Goal: Information Seeking & Learning: Learn about a topic

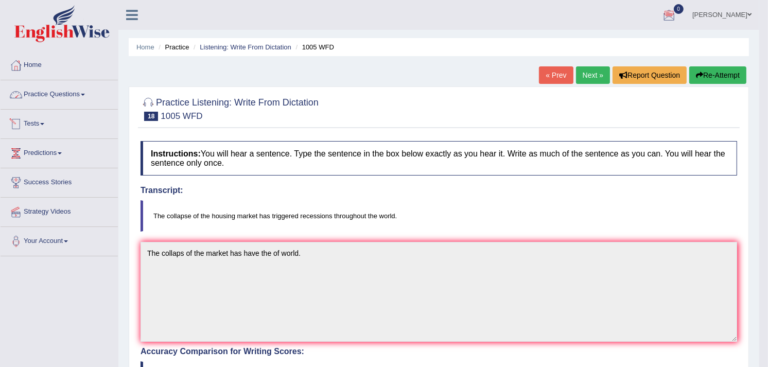
click at [62, 88] on link "Practice Questions" at bounding box center [59, 93] width 117 height 26
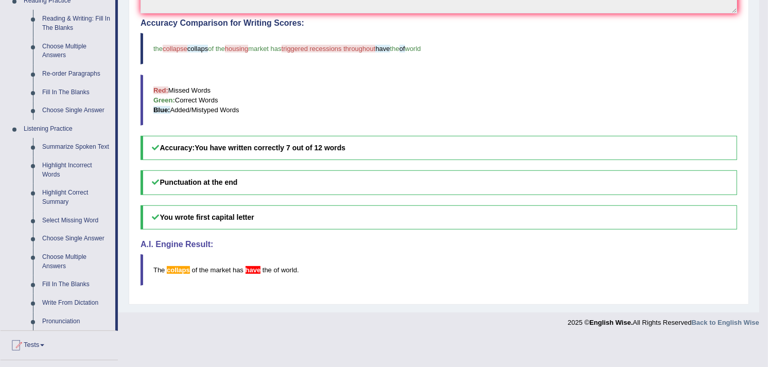
scroll to position [341, 0]
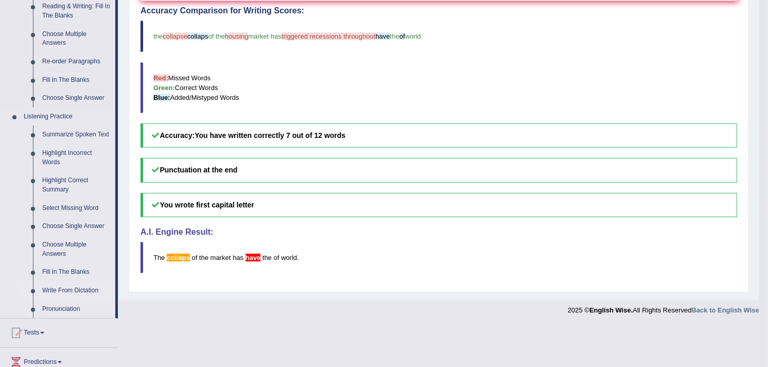
click at [67, 292] on link "Write From Dictation" at bounding box center [77, 291] width 78 height 19
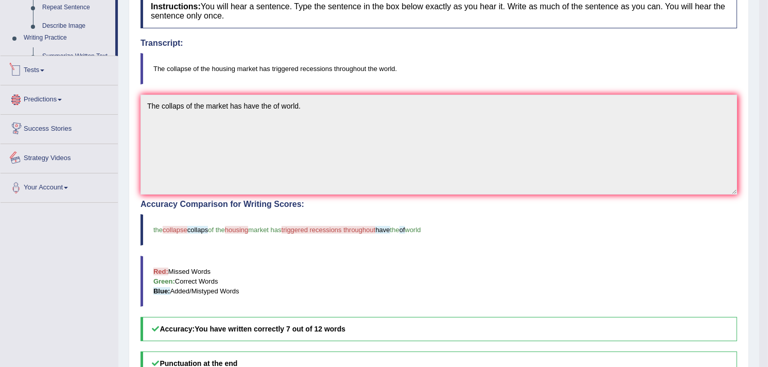
scroll to position [237, 0]
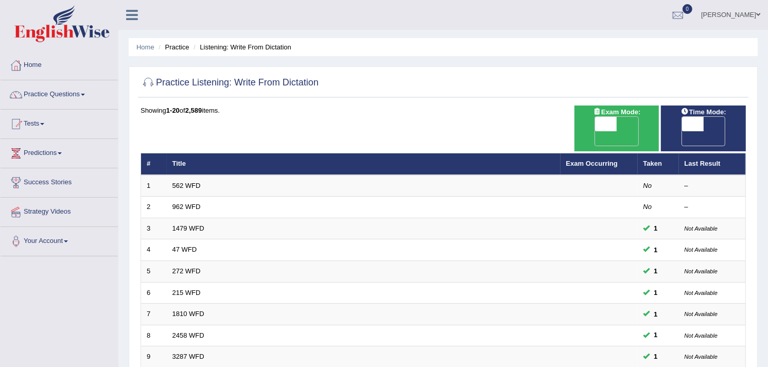
click at [34, 59] on link "Home" at bounding box center [59, 64] width 117 height 26
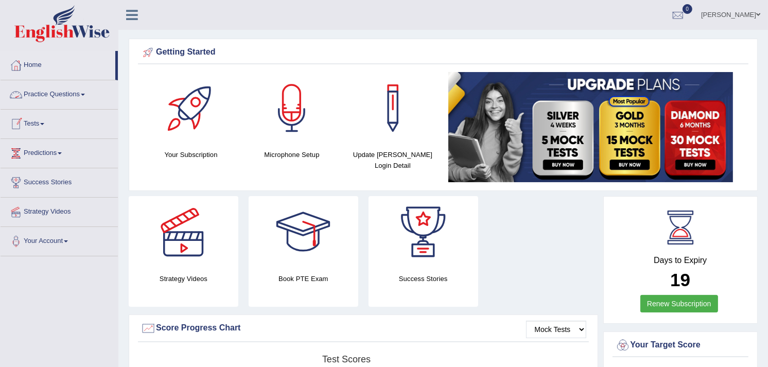
click at [79, 85] on link "Practice Questions" at bounding box center [59, 93] width 117 height 26
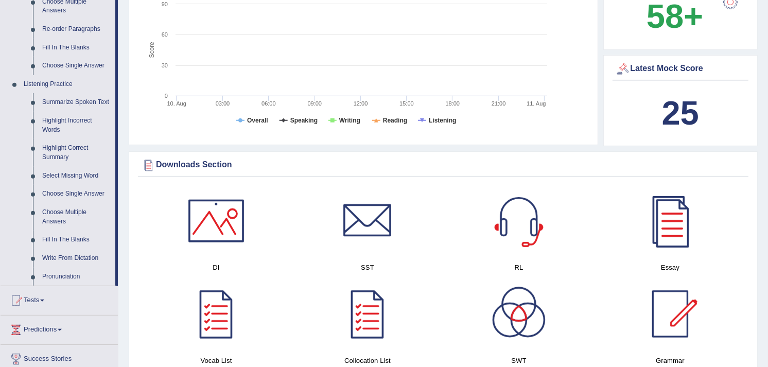
scroll to position [376, 0]
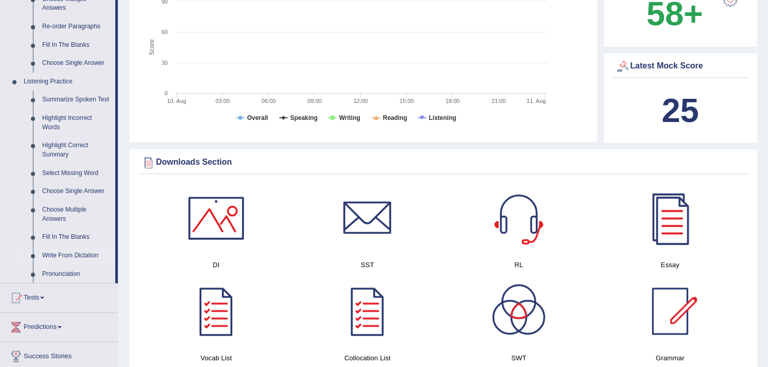
click at [83, 258] on link "Write From Dictation" at bounding box center [77, 256] width 78 height 19
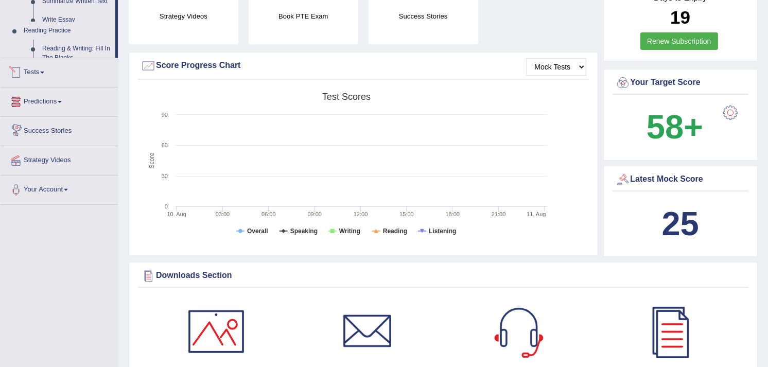
scroll to position [379, 0]
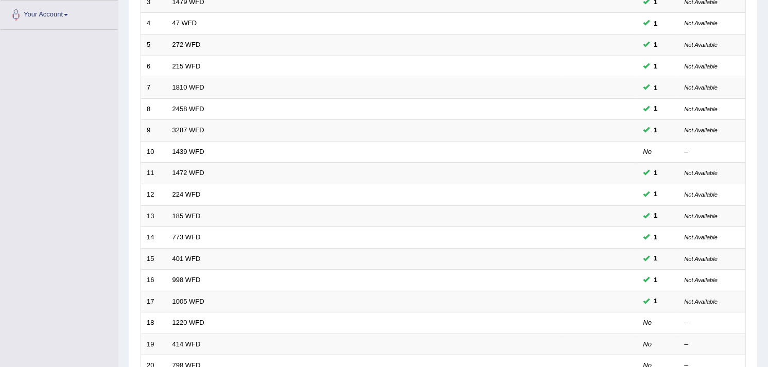
scroll to position [230, 0]
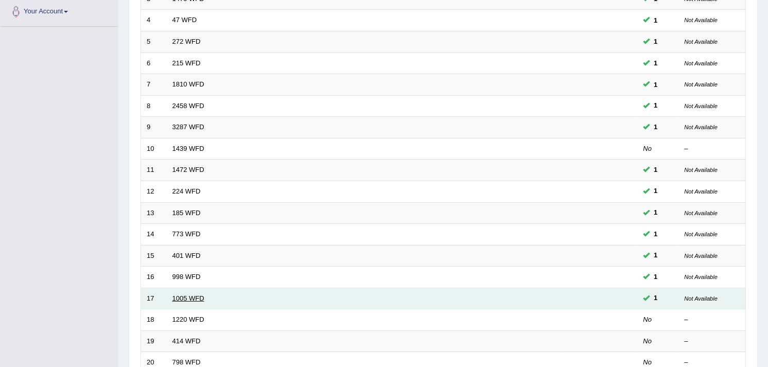
click at [190, 294] on link "1005 WFD" at bounding box center [188, 298] width 32 height 8
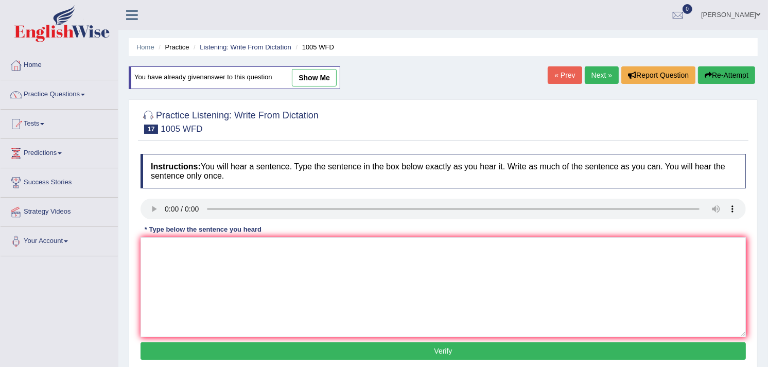
click at [320, 83] on link "show me" at bounding box center [314, 78] width 45 height 18
type textarea "The collaps of the market has have the of world."
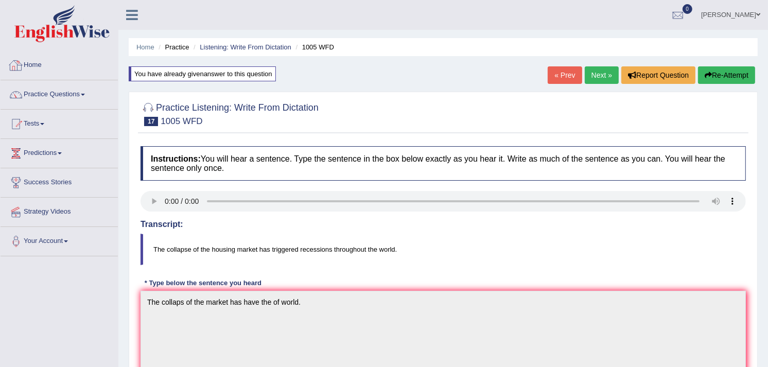
click at [599, 71] on link "Next »" at bounding box center [602, 75] width 34 height 18
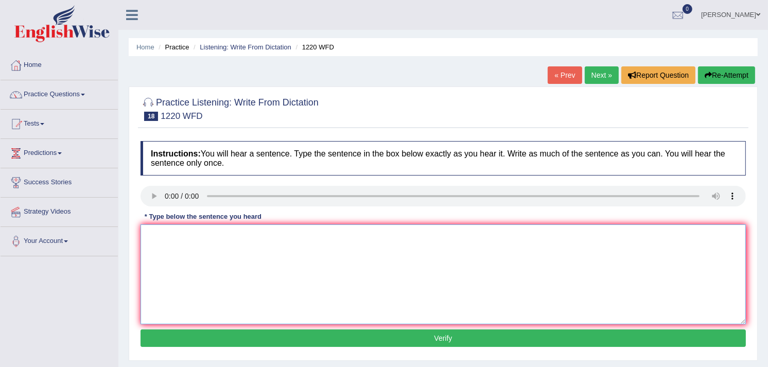
click at [198, 241] on textarea at bounding box center [443, 274] width 605 height 100
click at [151, 232] on textarea "we are able to accomodate more students that previously" at bounding box center [443, 274] width 605 height 100
click at [340, 235] on textarea "We are able to accomodate more students that previously" at bounding box center [443, 274] width 605 height 100
type textarea "We are able to accomodate more students that previously."
click at [358, 342] on button "Verify" at bounding box center [443, 338] width 605 height 18
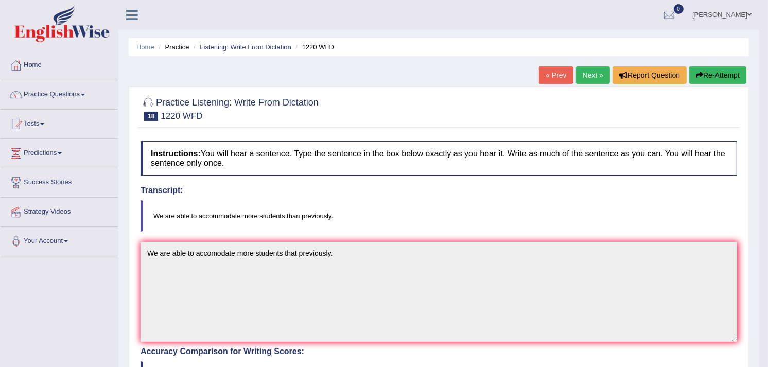
click at [591, 73] on link "Next »" at bounding box center [593, 75] width 34 height 18
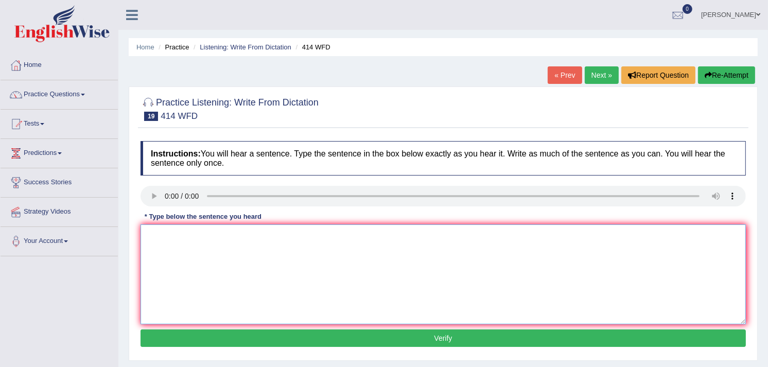
click at [248, 258] on textarea at bounding box center [443, 274] width 605 height 100
type textarea "the llitles companies after the report of the list"
click at [354, 333] on button "Verify" at bounding box center [443, 338] width 605 height 18
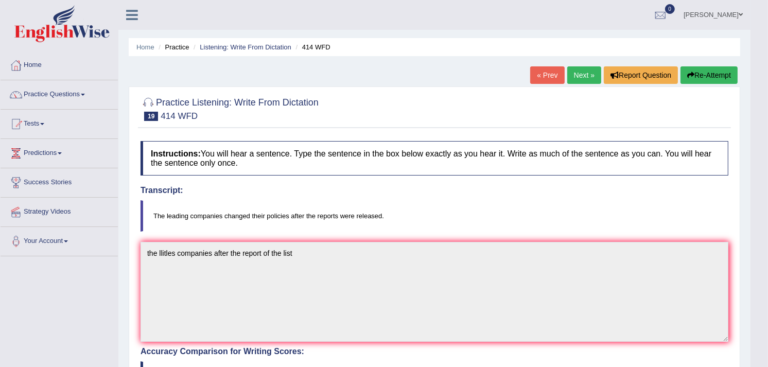
click at [579, 76] on link "Next »" at bounding box center [584, 75] width 34 height 18
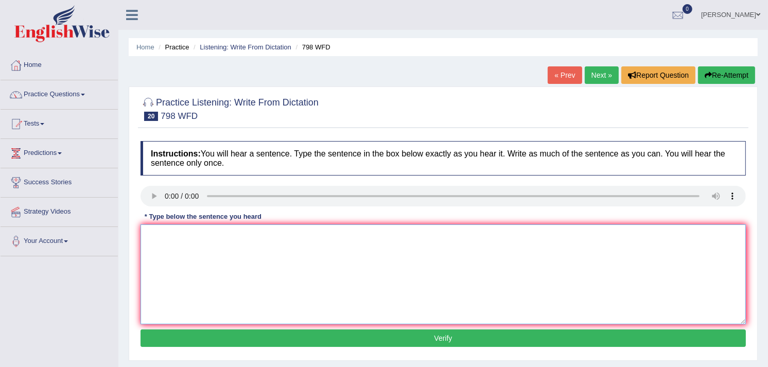
click at [241, 259] on textarea at bounding box center [443, 274] width 605 height 100
type textarea "c"
click at [229, 239] on textarea at bounding box center [443, 274] width 605 height 100
type textarea "incluiding carpet"
click at [253, 242] on textarea "incluiding carpet" at bounding box center [443, 274] width 605 height 100
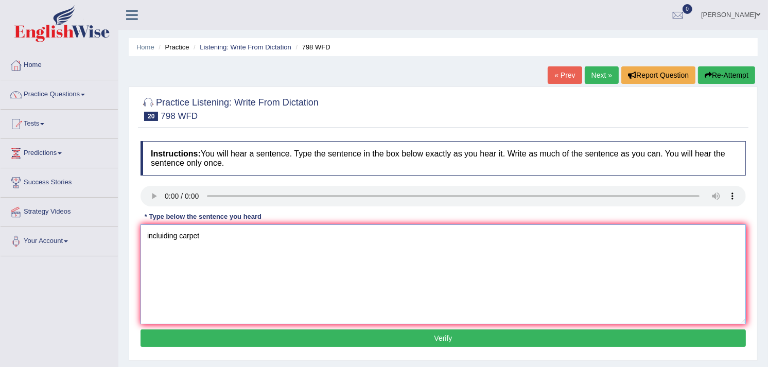
drag, startPoint x: 210, startPoint y: 245, endPoint x: 99, endPoint y: 223, distance: 112.3
click at [99, 223] on div "Toggle navigation Home Practice Questions Speaking Practice Read Aloud Repeat S…" at bounding box center [384, 267] width 768 height 535
click at [79, 91] on link "Practice Questions" at bounding box center [59, 93] width 117 height 26
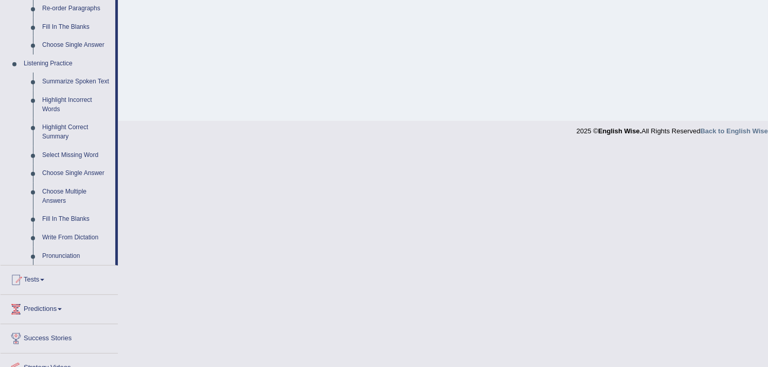
scroll to position [440, 0]
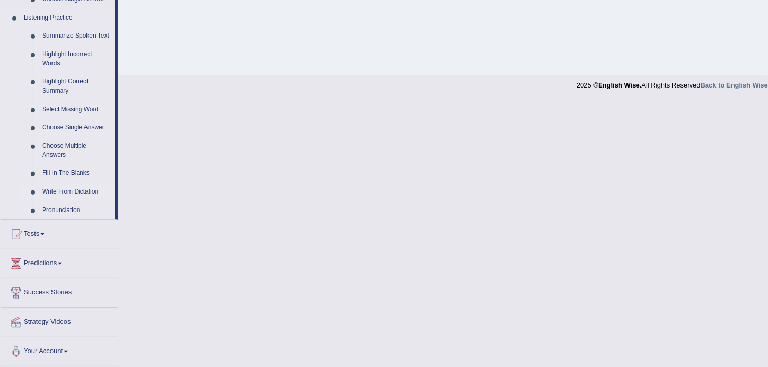
click at [74, 191] on link "Write From Dictation" at bounding box center [77, 192] width 78 height 19
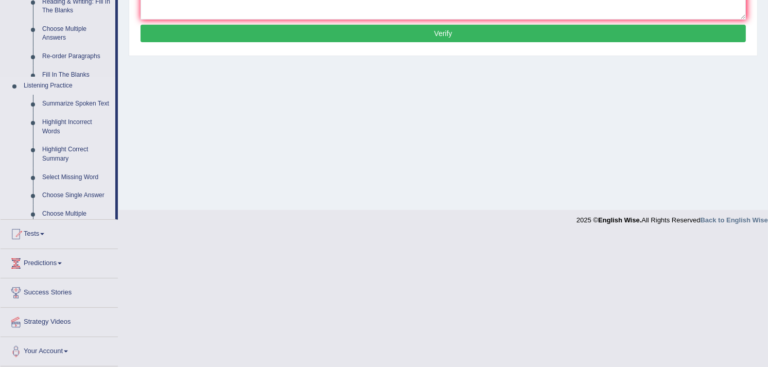
scroll to position [173, 0]
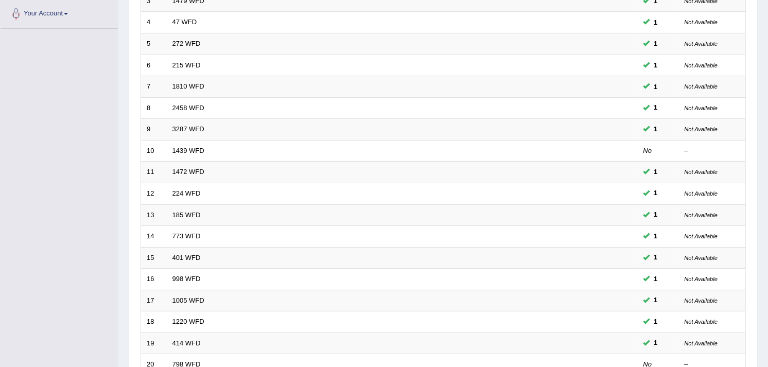
scroll to position [316, 0]
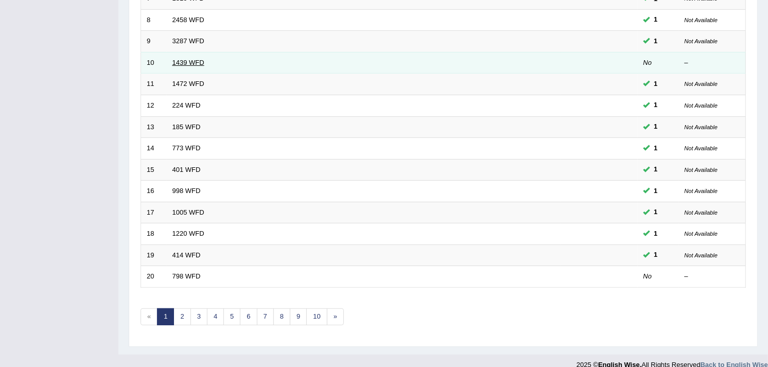
click at [190, 59] on link "1439 WFD" at bounding box center [188, 63] width 32 height 8
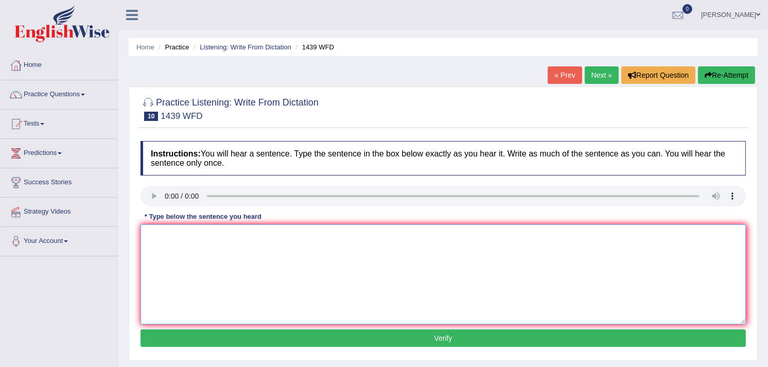
click at [206, 240] on textarea at bounding box center [443, 274] width 605 height 100
click at [199, 238] on textarea "The fixing boxer pass to the counter" at bounding box center [443, 274] width 605 height 100
click at [281, 238] on textarea "The fixing boxer just pass to the counter" at bounding box center [443, 274] width 605 height 100
type textarea "The fixing boxer just pass to the counter."
click at [317, 335] on button "Verify" at bounding box center [443, 338] width 605 height 18
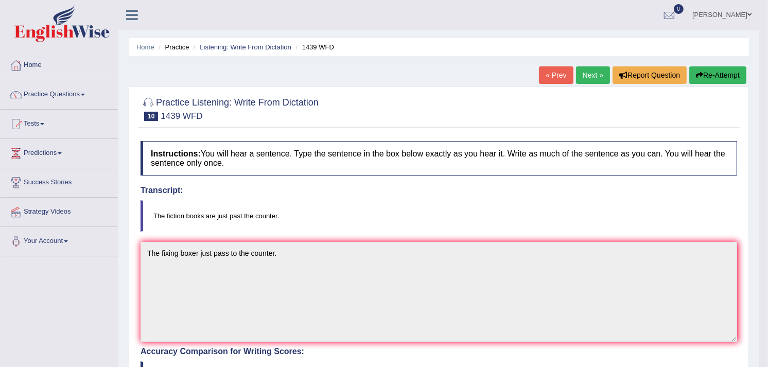
click at [584, 76] on link "Next »" at bounding box center [593, 75] width 34 height 18
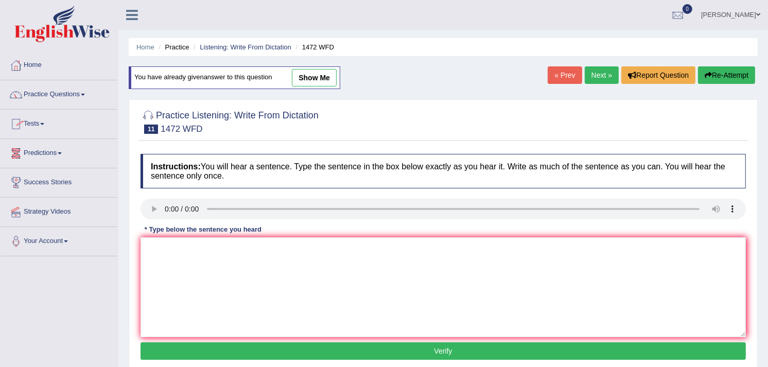
click at [63, 91] on link "Practice Questions" at bounding box center [59, 93] width 117 height 26
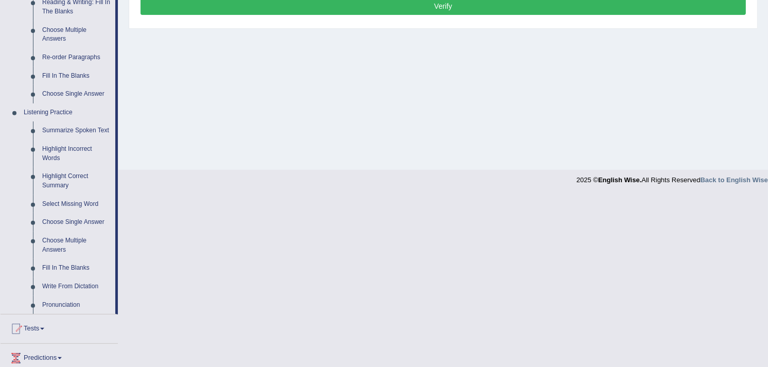
scroll to position [346, 0]
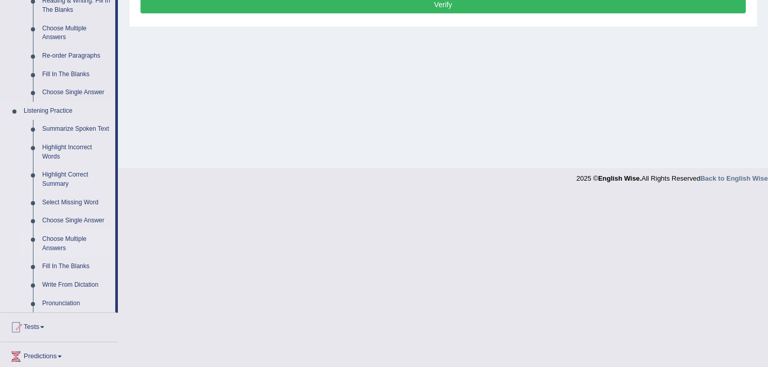
click at [60, 239] on link "Choose Multiple Answers" at bounding box center [77, 243] width 78 height 27
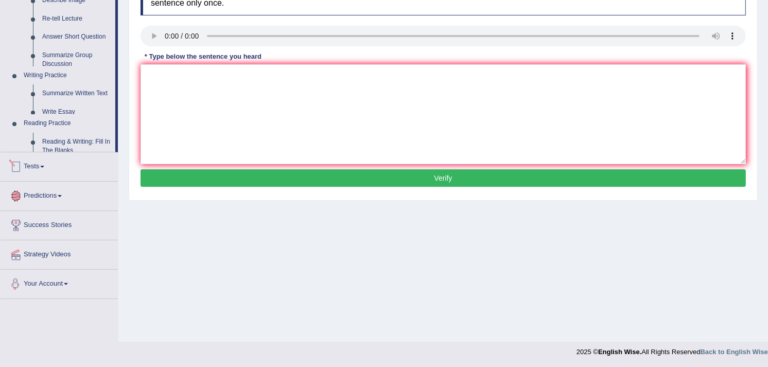
scroll to position [404, 0]
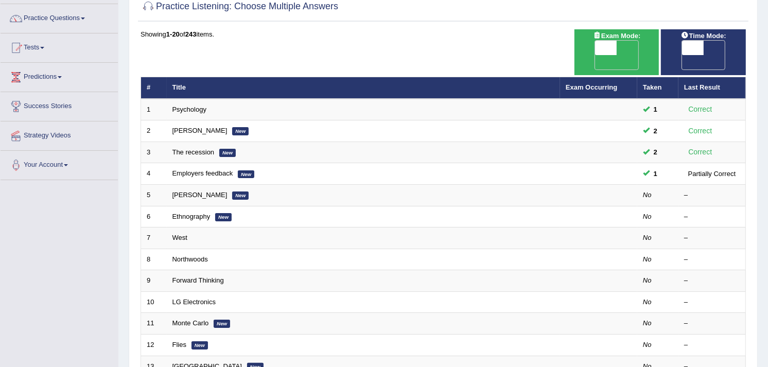
scroll to position [79, 0]
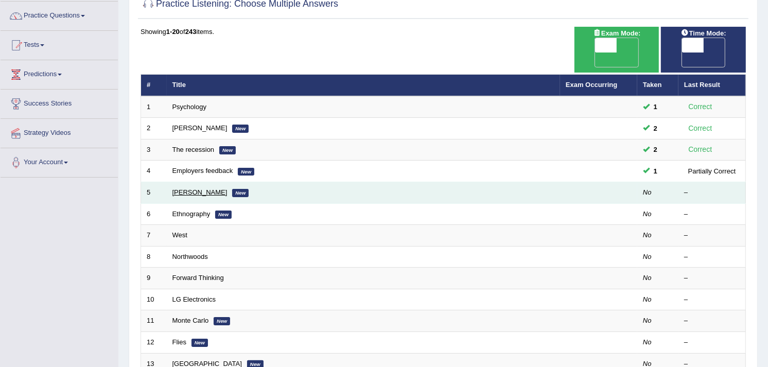
click at [177, 188] on link "[PERSON_NAME]" at bounding box center [199, 192] width 55 height 8
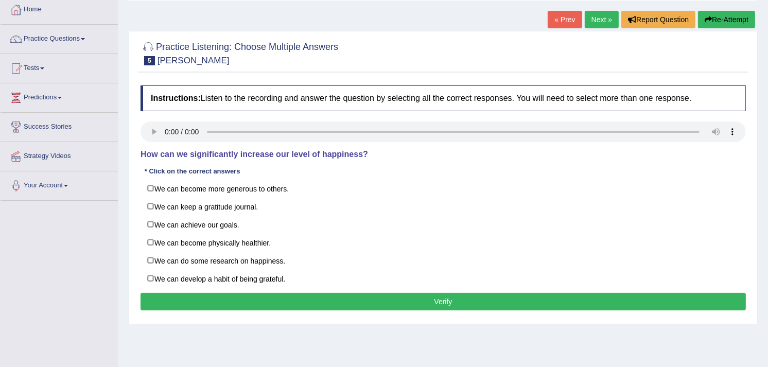
scroll to position [59, 0]
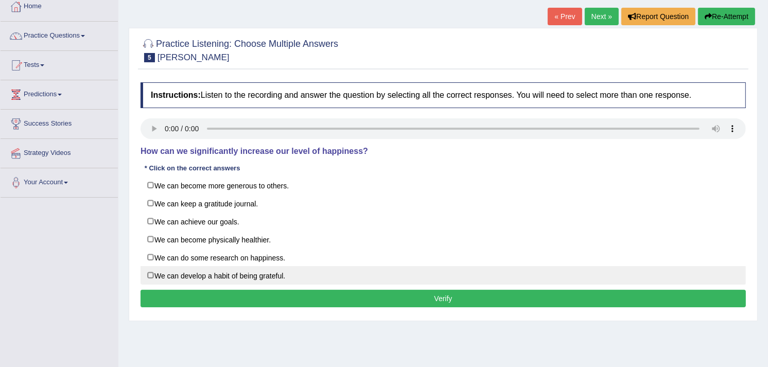
click at [147, 273] on label "We can develop a habit of being grateful." at bounding box center [443, 275] width 605 height 19
checkbox input "true"
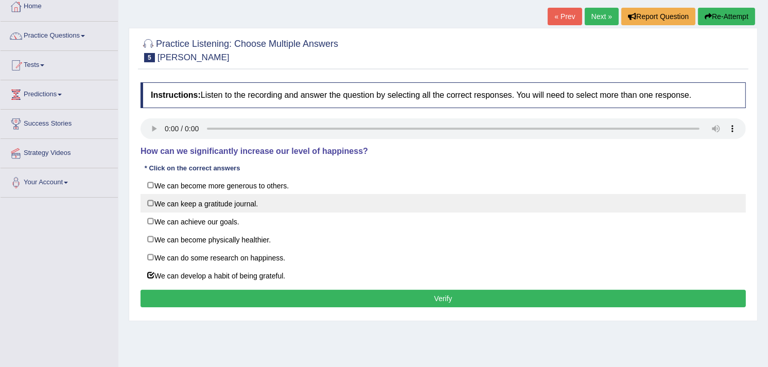
click at [147, 203] on label "We can keep a gratitude journal." at bounding box center [443, 203] width 605 height 19
checkbox input "true"
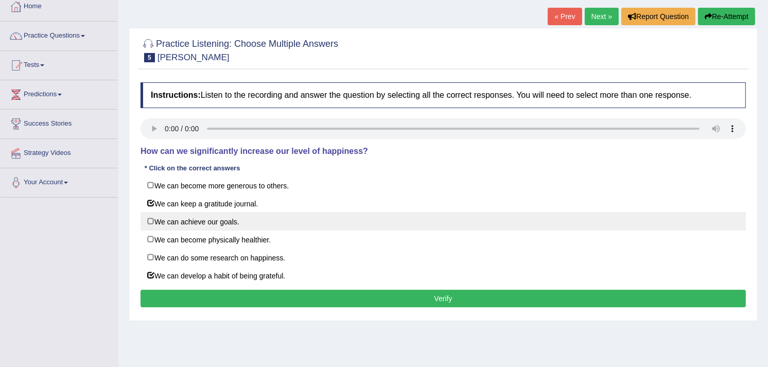
click at [147, 223] on label "We can achieve our goals." at bounding box center [443, 221] width 605 height 19
checkbox input "true"
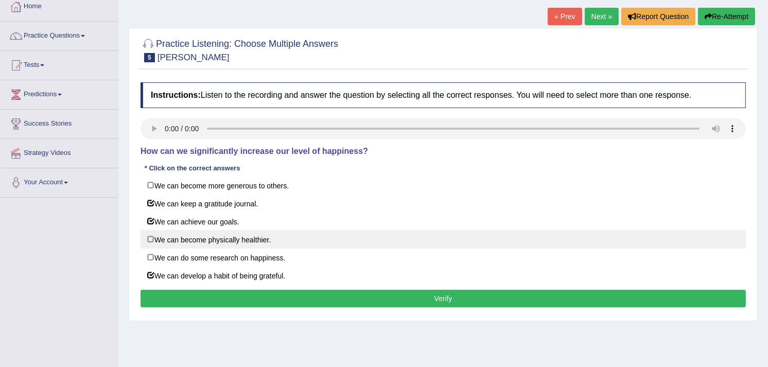
click at [146, 241] on label "We can become physically healthier." at bounding box center [443, 239] width 605 height 19
checkbox input "true"
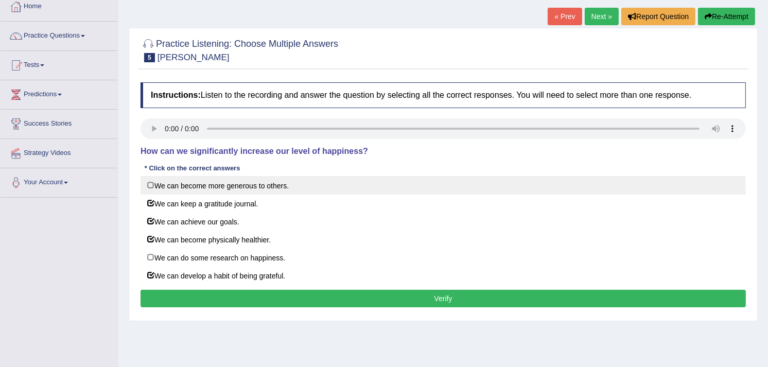
click at [151, 183] on label "We can become more generous to others." at bounding box center [443, 185] width 605 height 19
checkbox input "true"
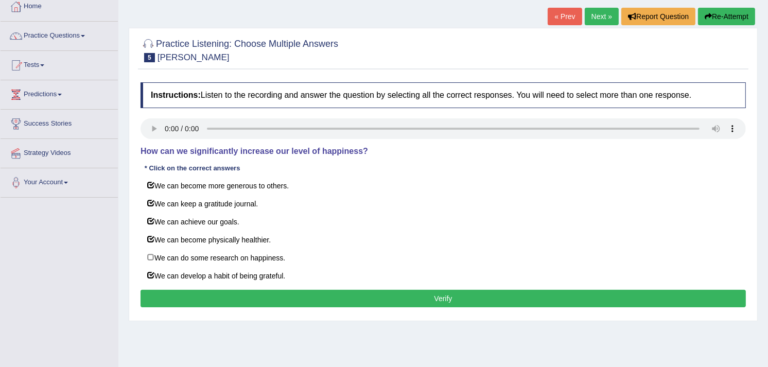
click at [285, 299] on button "Verify" at bounding box center [443, 299] width 605 height 18
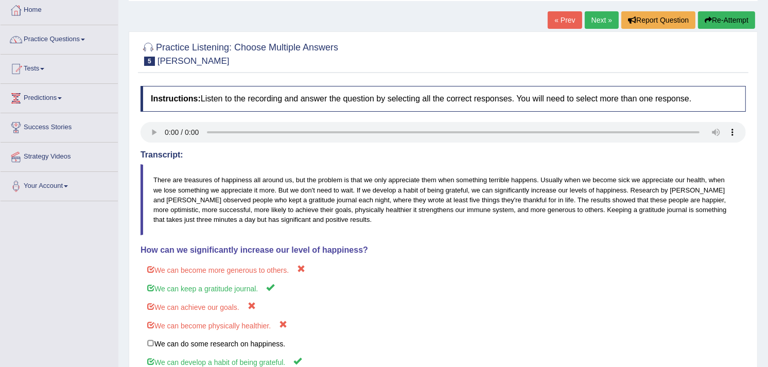
scroll to position [0, 0]
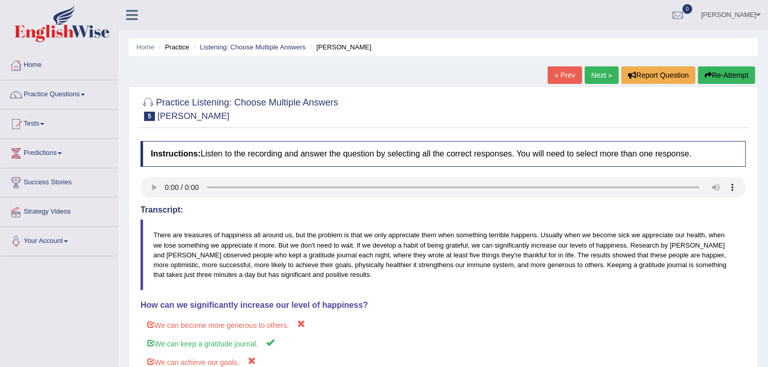
click at [604, 75] on link "Next »" at bounding box center [602, 75] width 34 height 18
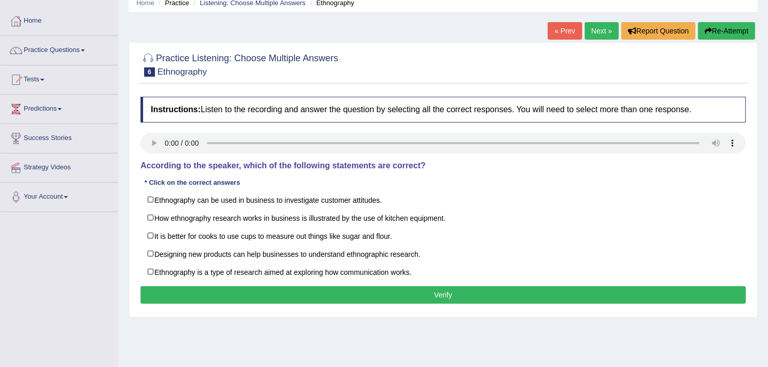
scroll to position [48, 0]
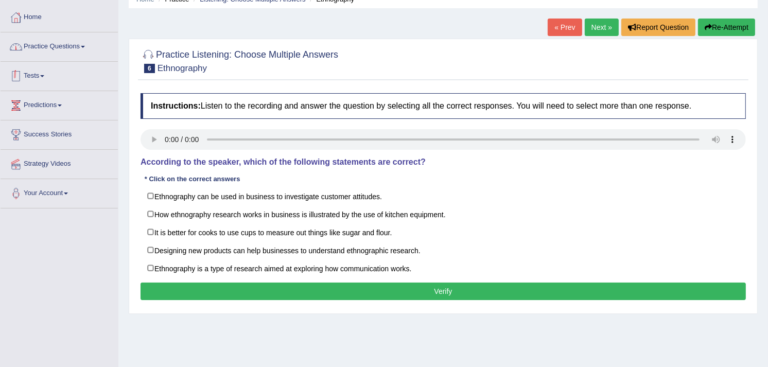
click at [79, 47] on link "Practice Questions" at bounding box center [59, 45] width 117 height 26
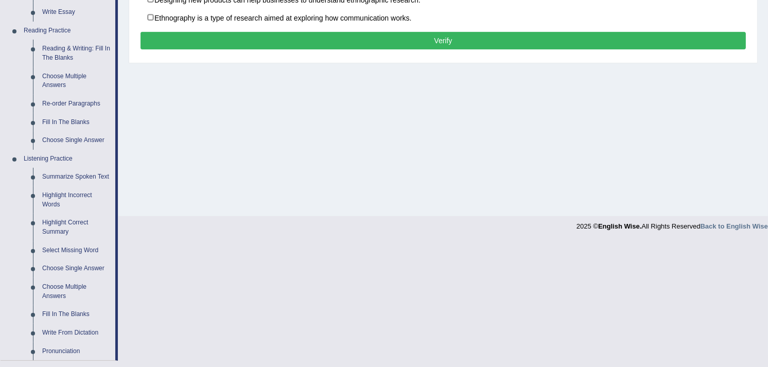
scroll to position [367, 0]
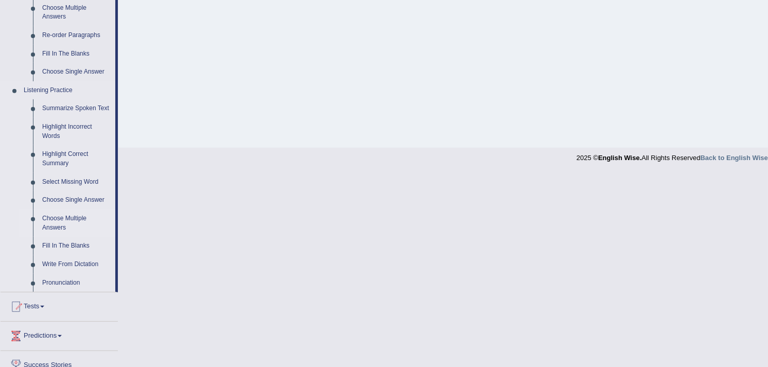
click at [62, 223] on link "Choose Multiple Answers" at bounding box center [77, 223] width 78 height 27
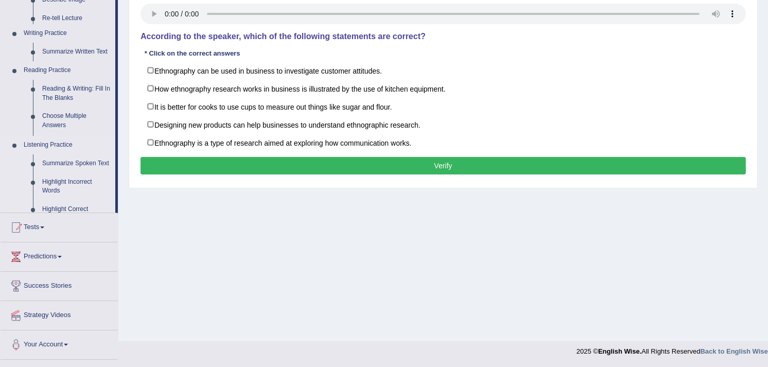
scroll to position [173, 0]
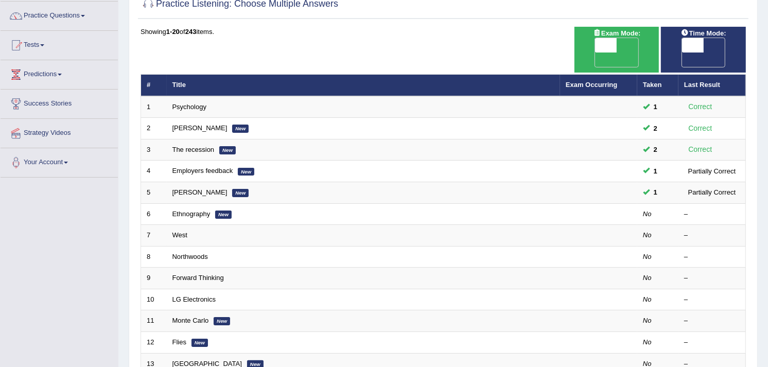
scroll to position [93, 0]
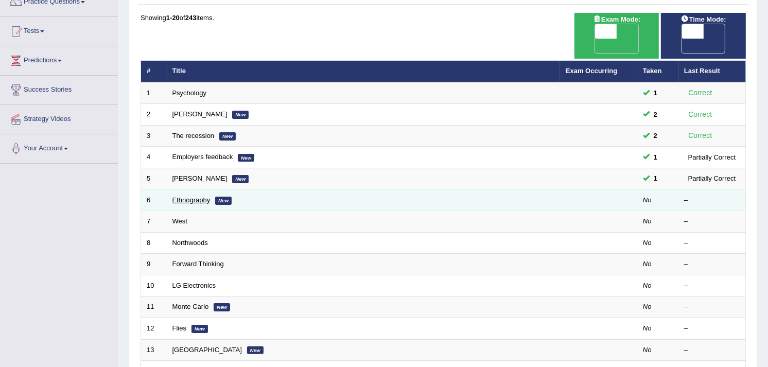
click at [188, 196] on link "Ethnography" at bounding box center [191, 200] width 38 height 8
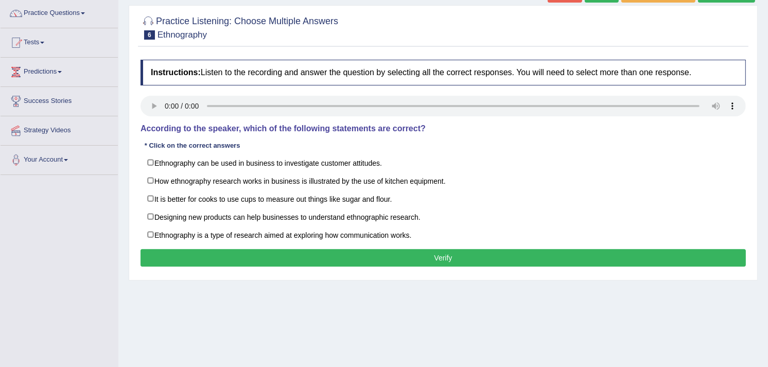
scroll to position [86, 0]
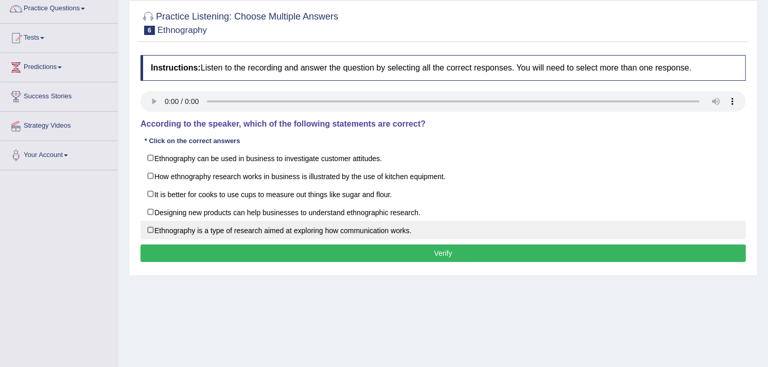
click at [147, 229] on label "Ethnography is a type of research aimed at exploring how communication works." at bounding box center [443, 230] width 605 height 19
checkbox input "true"
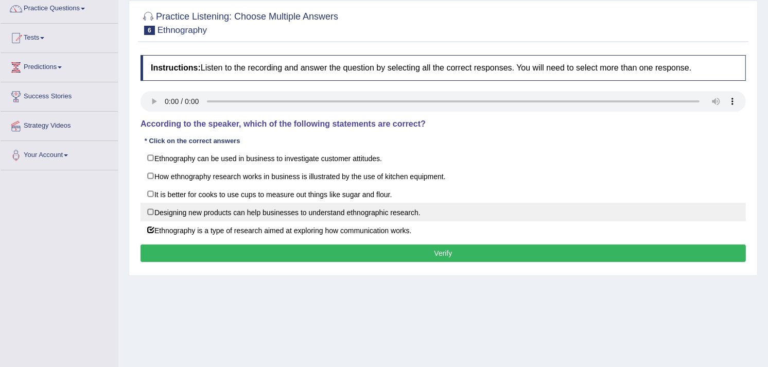
click at [147, 216] on label "Designing new products can help businesses to understand ethnographic research." at bounding box center [443, 212] width 605 height 19
click at [150, 213] on label "Designing new products can help businesses to understand ethnographic research." at bounding box center [443, 212] width 605 height 19
checkbox input "false"
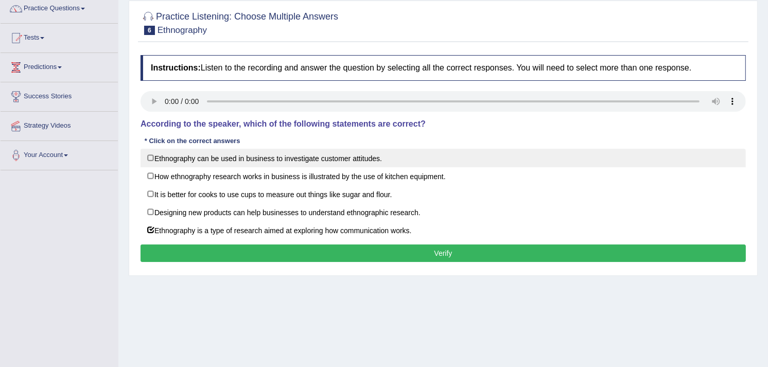
click at [151, 155] on label "Ethnography can be used in business to investigate customer attitudes." at bounding box center [443, 158] width 605 height 19
checkbox input "true"
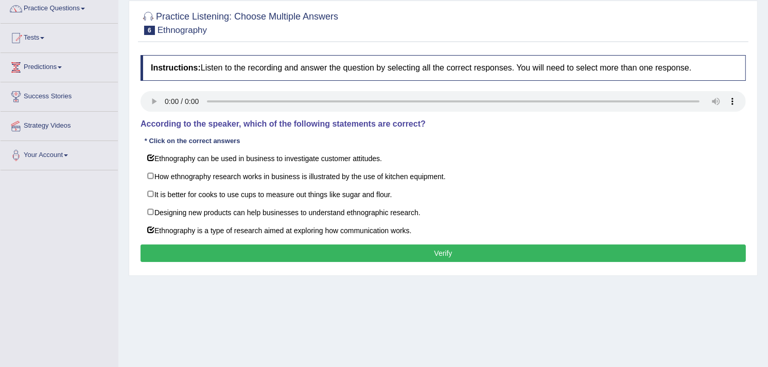
click at [336, 254] on button "Verify" at bounding box center [443, 254] width 605 height 18
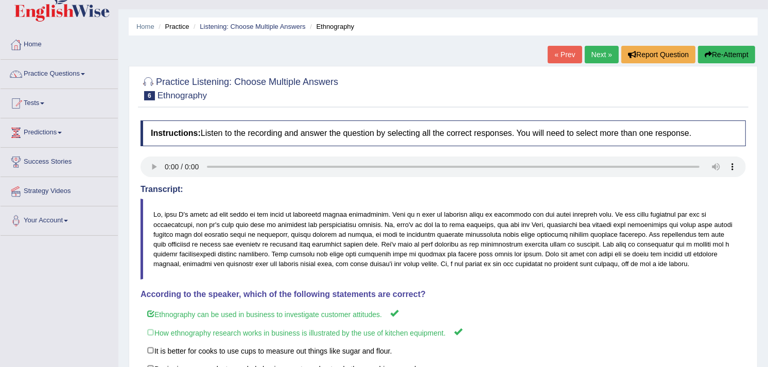
scroll to position [18, 0]
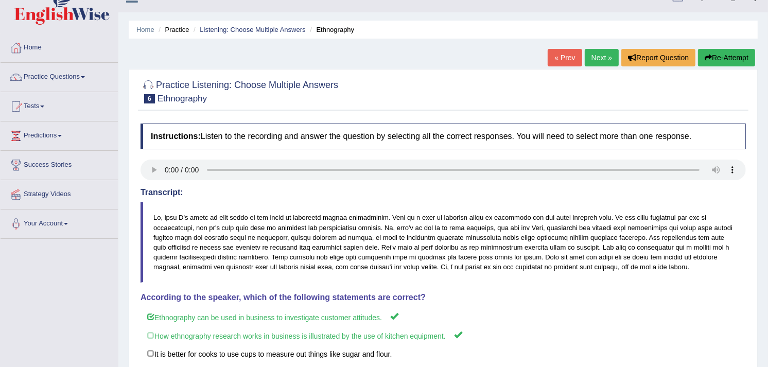
click at [587, 59] on link "Next »" at bounding box center [602, 58] width 34 height 18
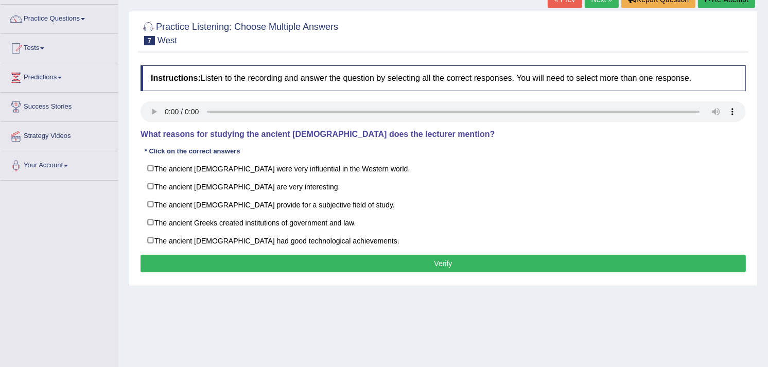
scroll to position [73, 0]
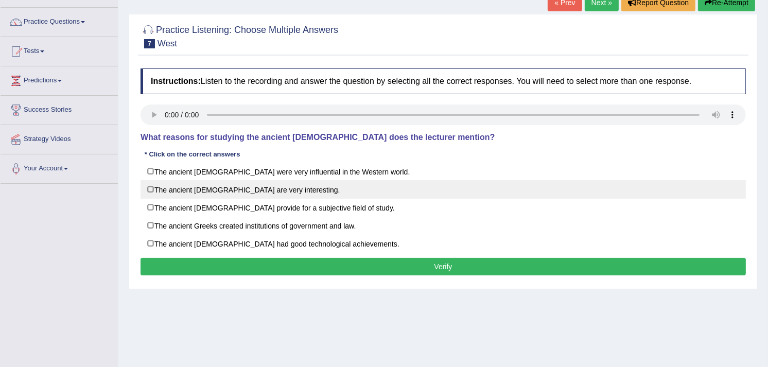
click at [151, 189] on label "The ancient Greeks are very interesting." at bounding box center [443, 189] width 605 height 19
checkbox input "true"
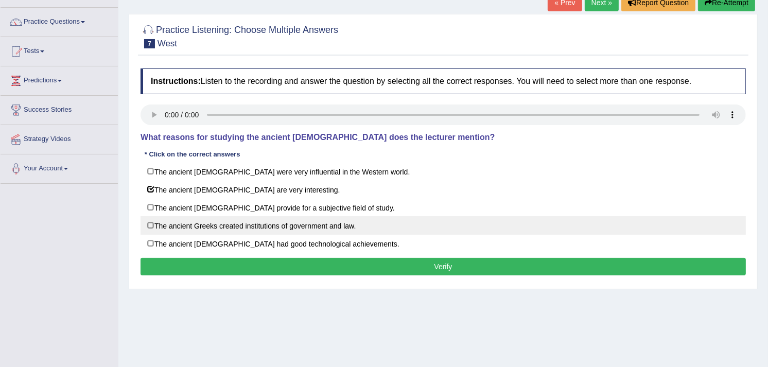
click at [147, 227] on label "The ancient Greeks created institutions of government and law." at bounding box center [443, 225] width 605 height 19
checkbox input "true"
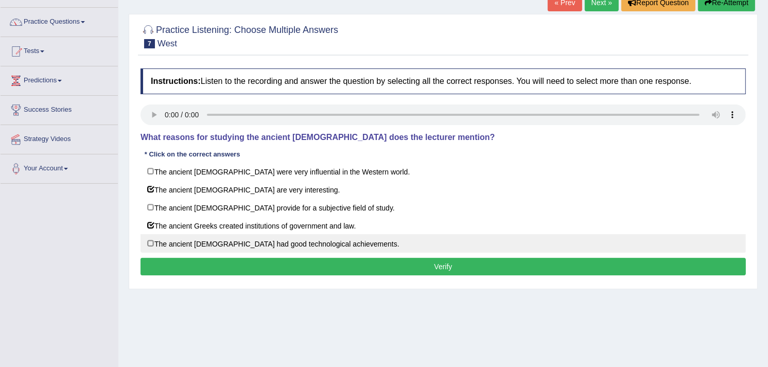
click at [151, 244] on label "The ancient Greeks had good technological achievements." at bounding box center [443, 243] width 605 height 19
checkbox input "true"
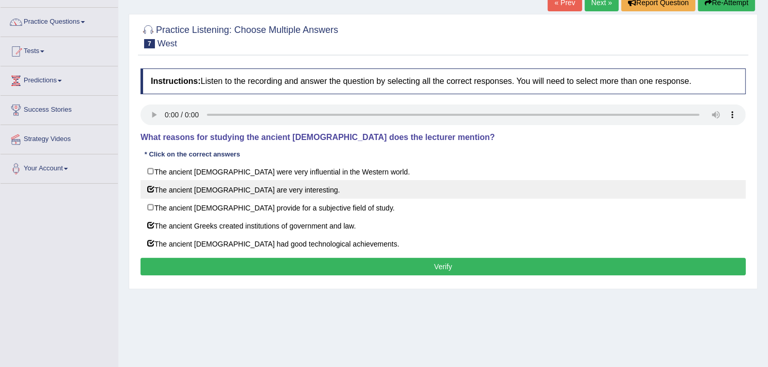
click at [148, 189] on label "The ancient Greeks are very interesting." at bounding box center [443, 189] width 605 height 19
checkbox input "false"
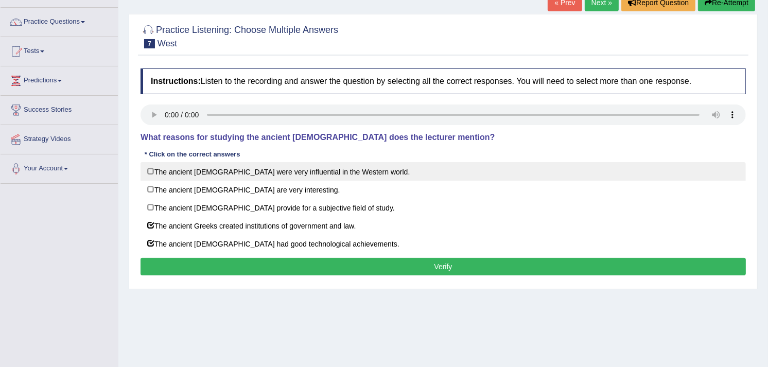
click at [148, 169] on label "The ancient Greeks were very influential in the Western world." at bounding box center [443, 171] width 605 height 19
checkbox input "true"
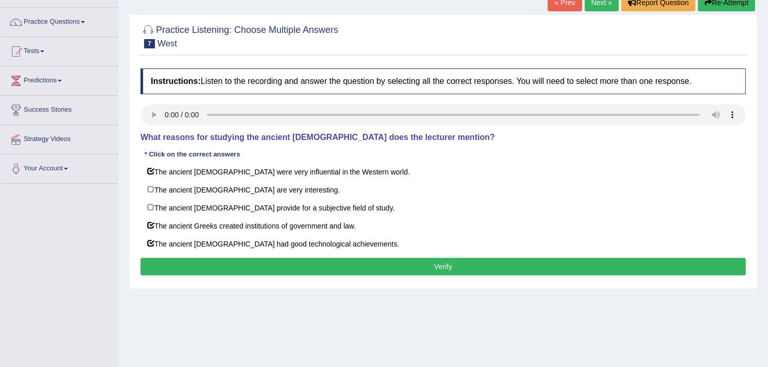
click at [218, 263] on button "Verify" at bounding box center [443, 267] width 605 height 18
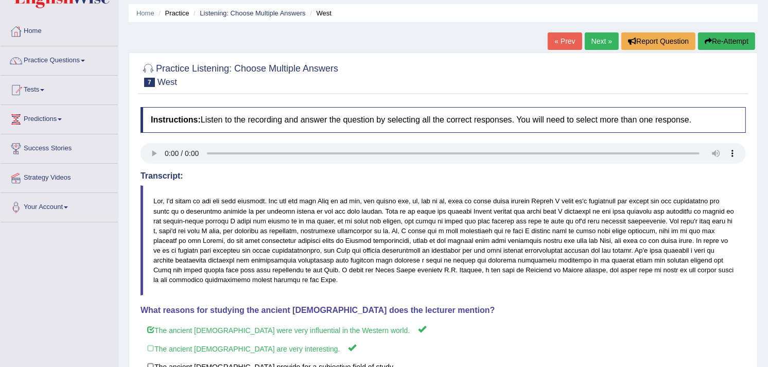
scroll to position [6, 0]
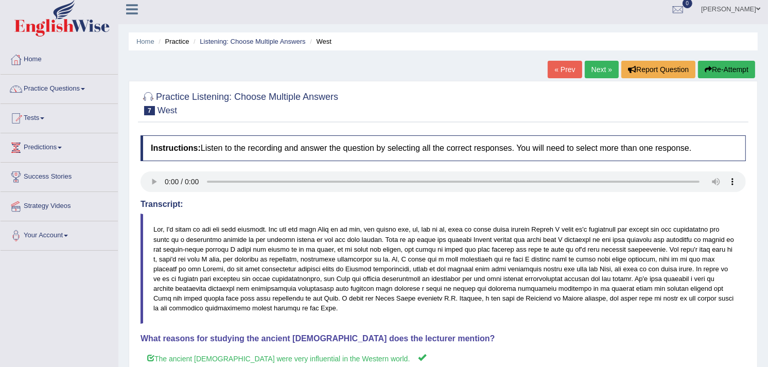
click at [606, 69] on link "Next »" at bounding box center [602, 70] width 34 height 18
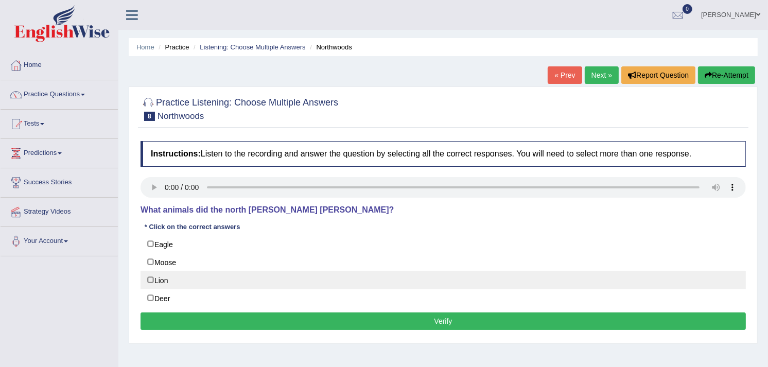
click at [147, 279] on label "Lion" at bounding box center [443, 280] width 605 height 19
checkbox input "true"
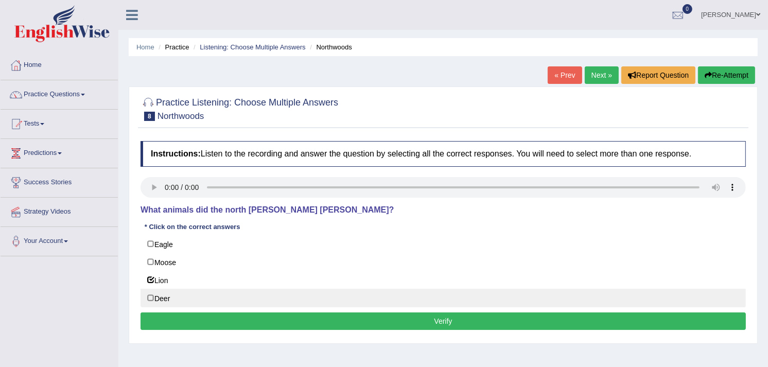
click at [147, 299] on label "Deer" at bounding box center [443, 298] width 605 height 19
checkbox input "true"
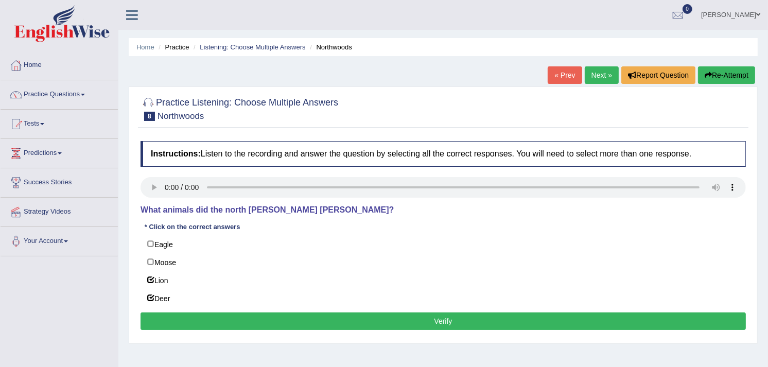
click at [251, 319] on button "Verify" at bounding box center [443, 321] width 605 height 18
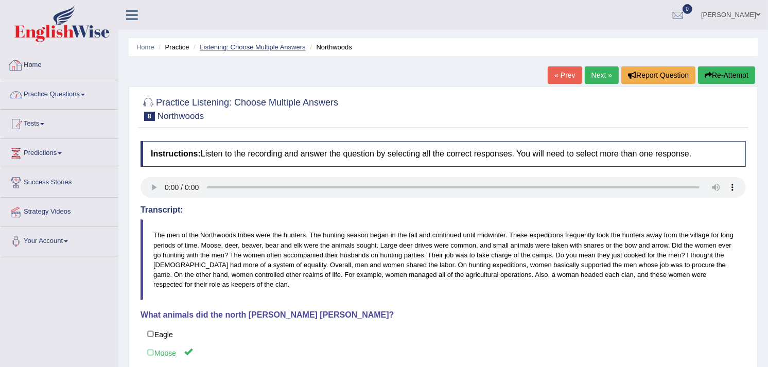
click at [247, 45] on link "Listening: Choose Multiple Answers" at bounding box center [253, 47] width 106 height 8
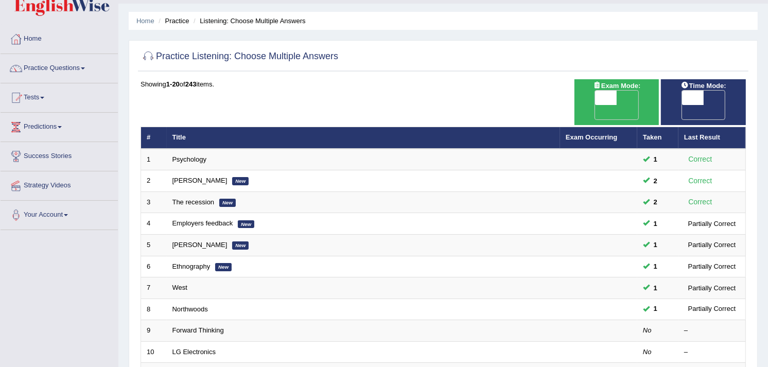
scroll to position [16, 0]
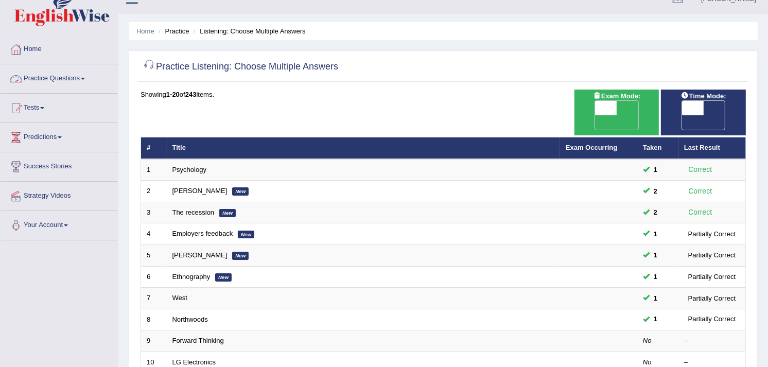
click at [57, 85] on link "Practice Questions" at bounding box center [59, 77] width 117 height 26
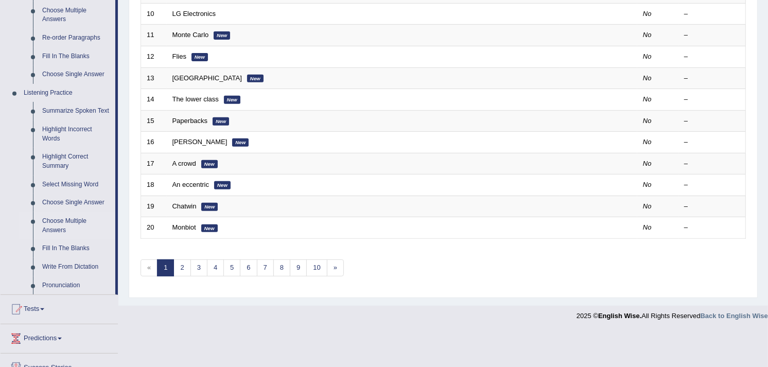
scroll to position [367, 0]
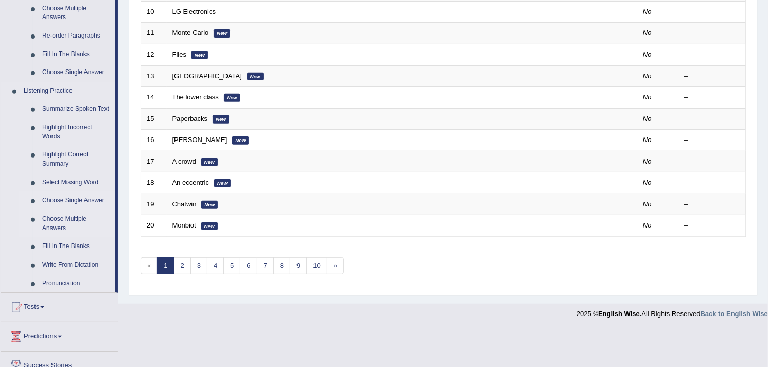
click at [80, 202] on link "Choose Single Answer" at bounding box center [77, 201] width 78 height 19
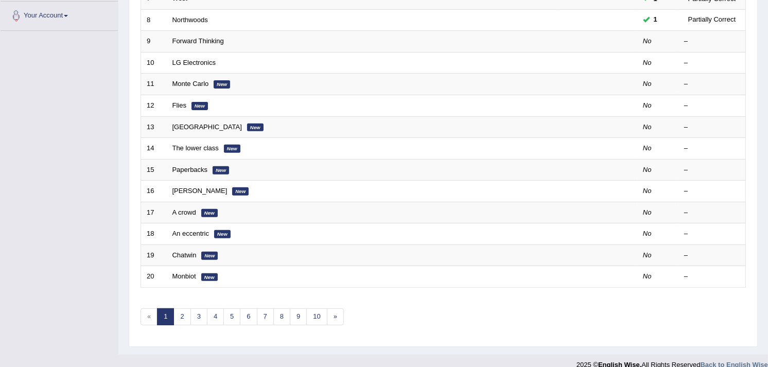
scroll to position [165, 0]
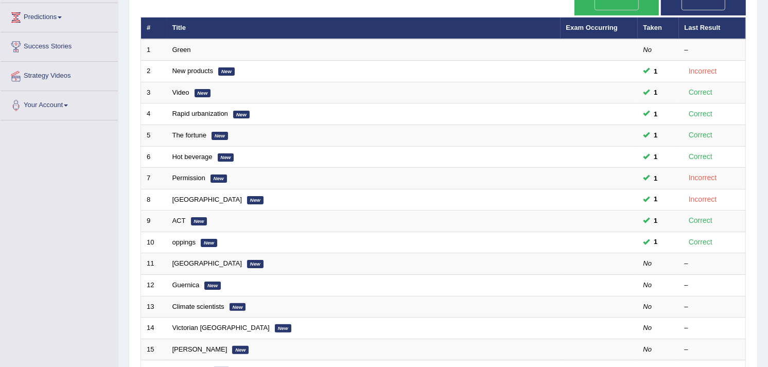
scroll to position [137, 0]
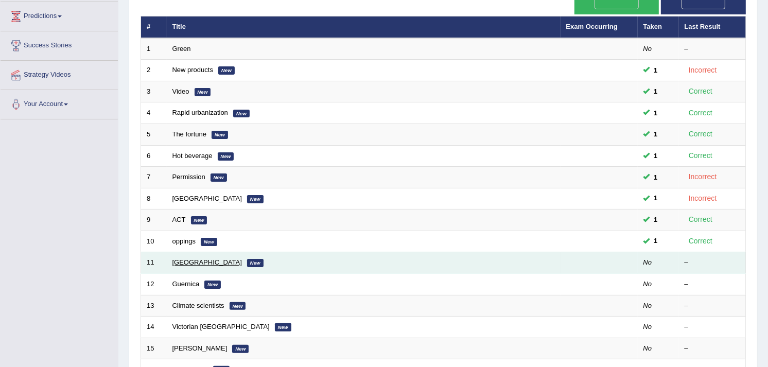
click at [198, 258] on link "[GEOGRAPHIC_DATA]" at bounding box center [206, 262] width 69 height 8
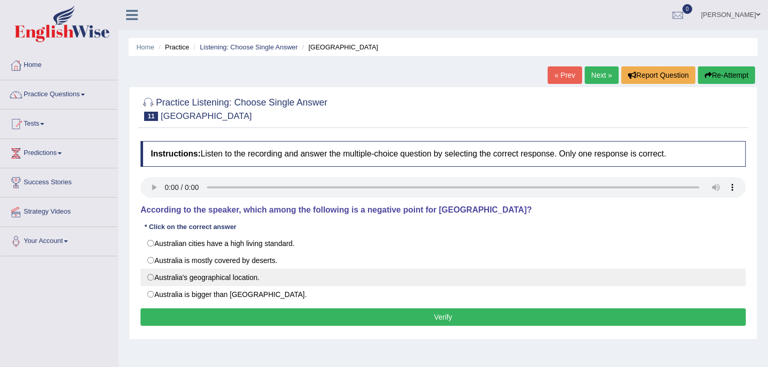
click at [151, 278] on label "Australia's geographical location." at bounding box center [443, 278] width 605 height 18
radio input "true"
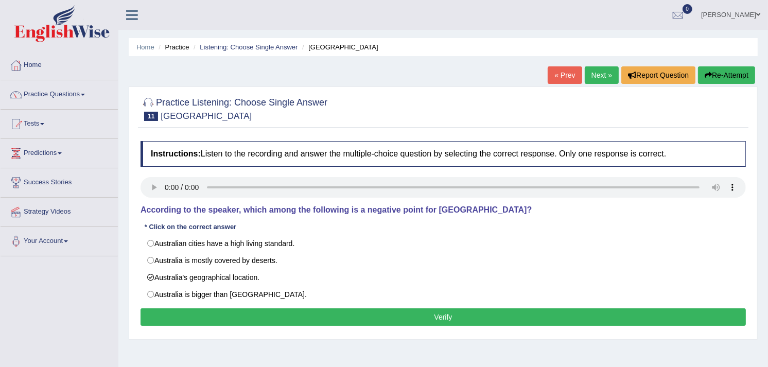
click at [298, 316] on button "Verify" at bounding box center [443, 317] width 605 height 18
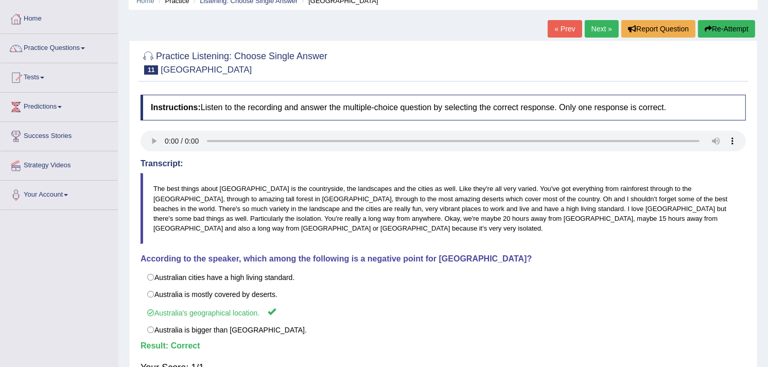
scroll to position [29, 0]
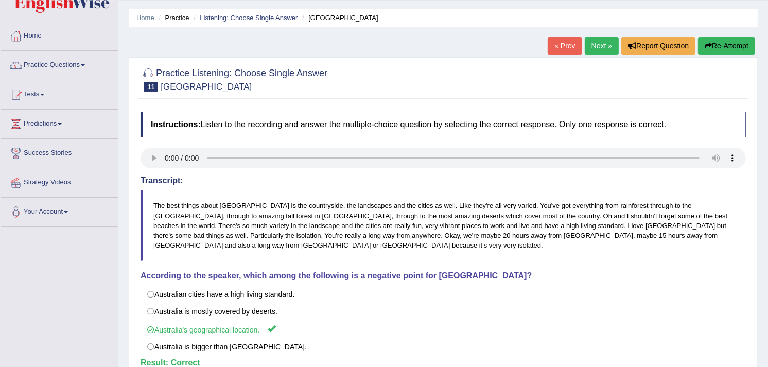
click at [594, 49] on link "Next »" at bounding box center [602, 46] width 34 height 18
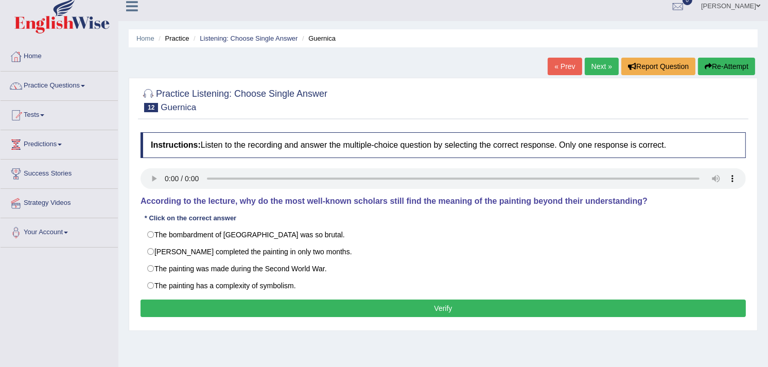
scroll to position [9, 0]
